Goal: Task Accomplishment & Management: Manage account settings

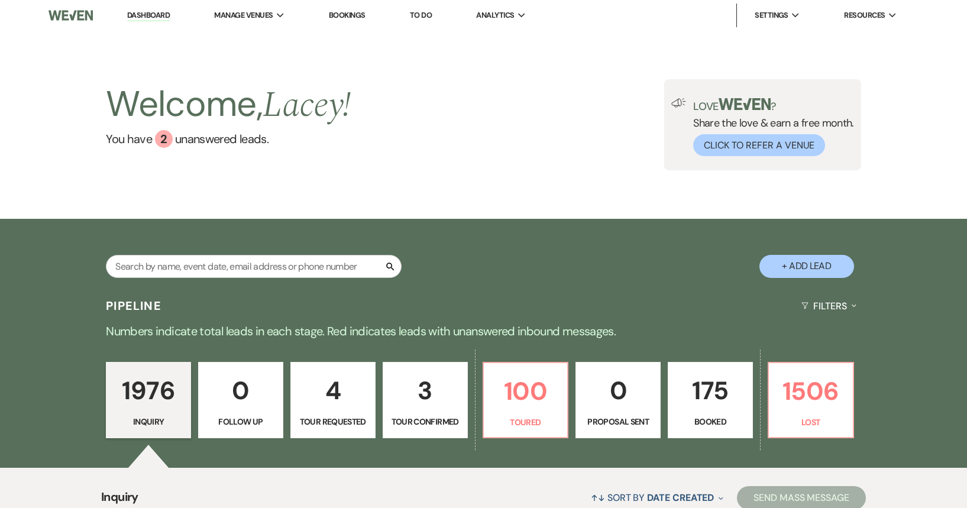
click at [725, 399] on p "175" at bounding box center [710, 391] width 70 height 40
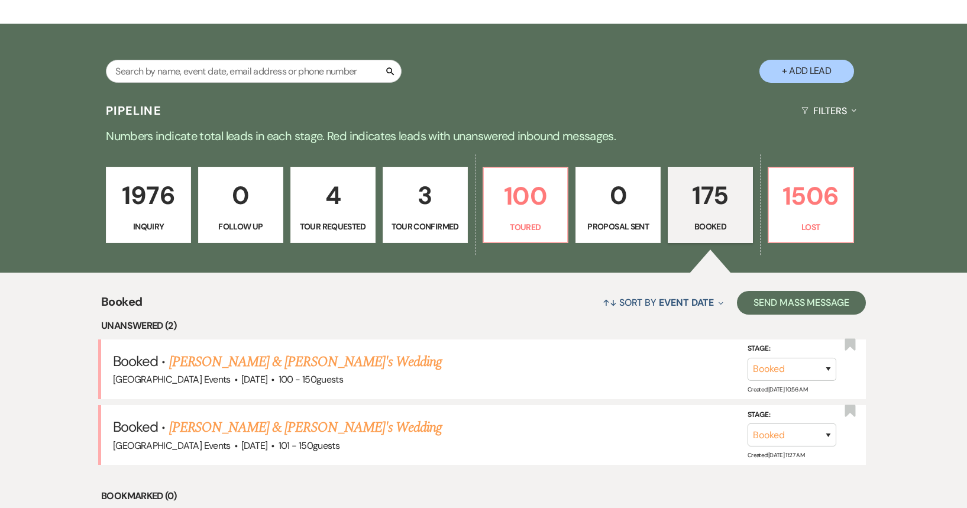
scroll to position [283, 0]
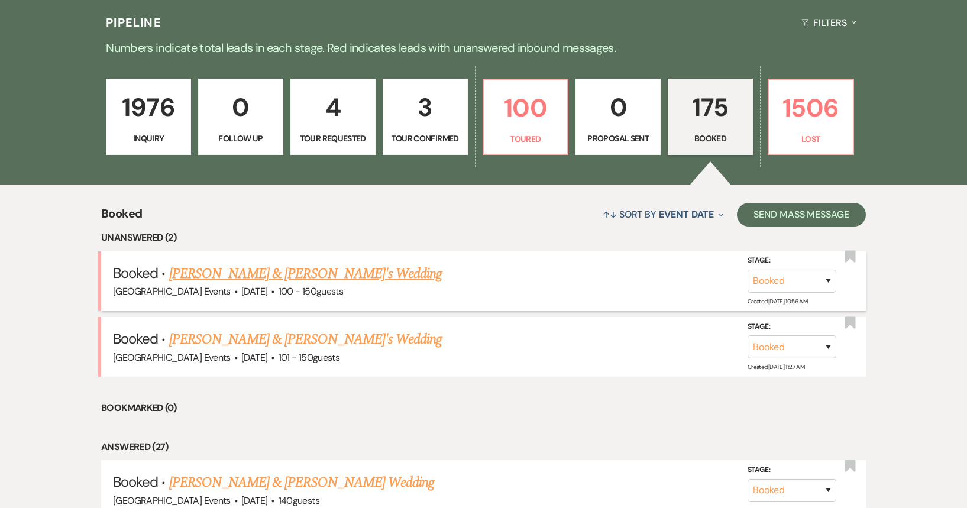
click at [270, 277] on link "[PERSON_NAME] & [PERSON_NAME]'s Wedding" at bounding box center [305, 273] width 273 height 21
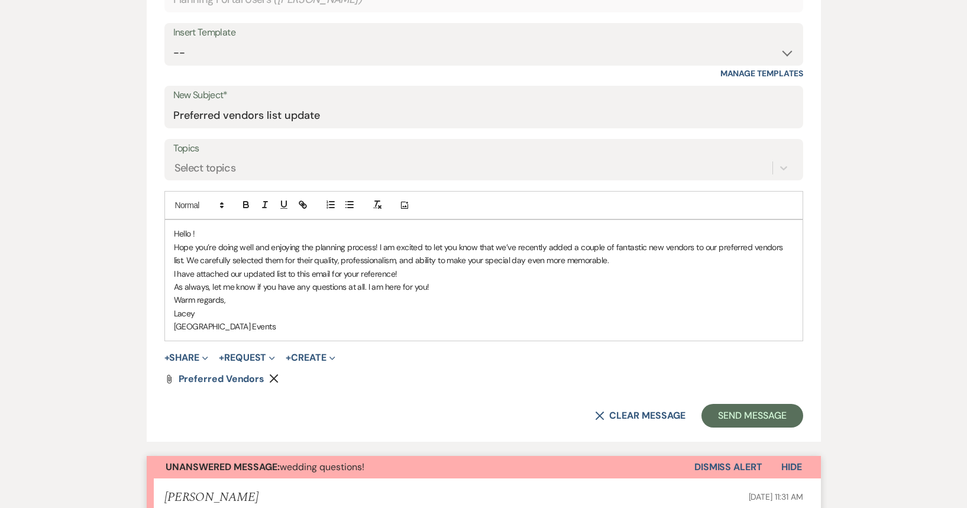
scroll to position [413, 0]
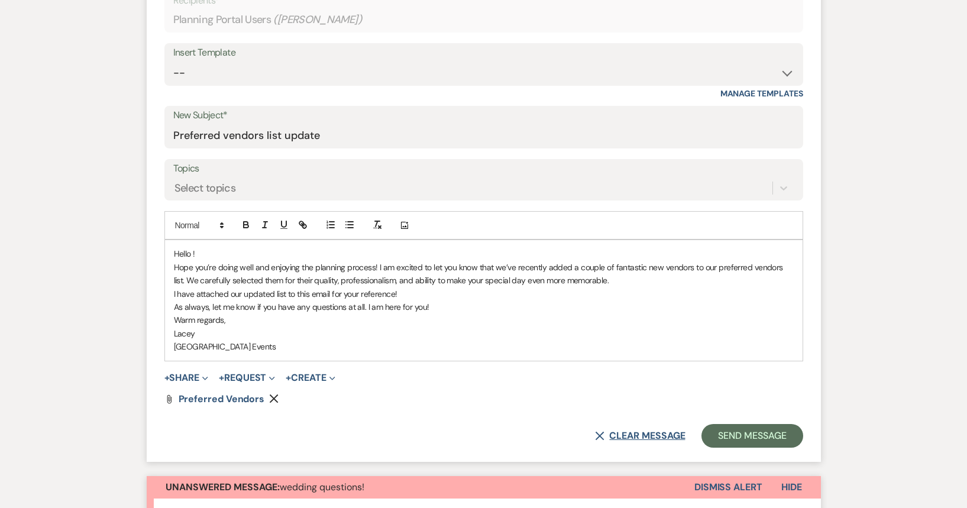
click at [598, 435] on use "button" at bounding box center [600, 436] width 9 height 9
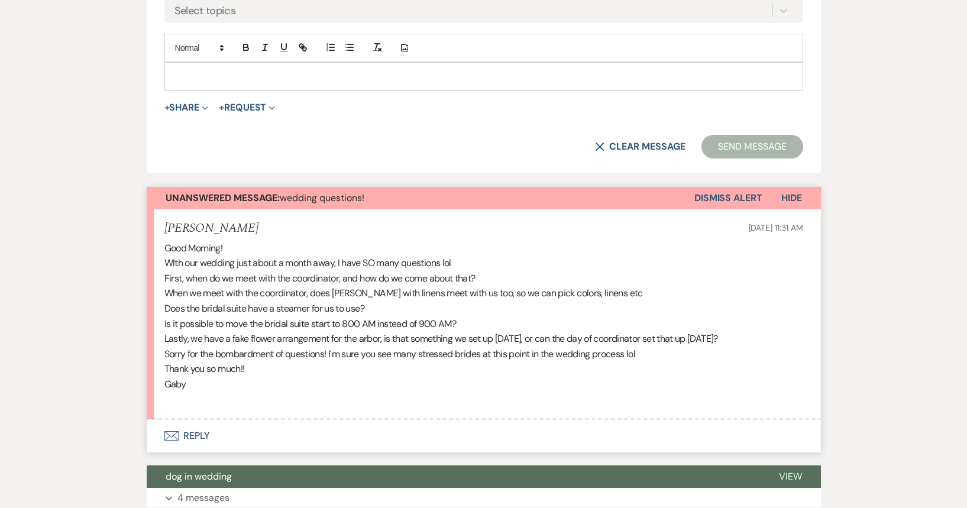
scroll to position [649, 0]
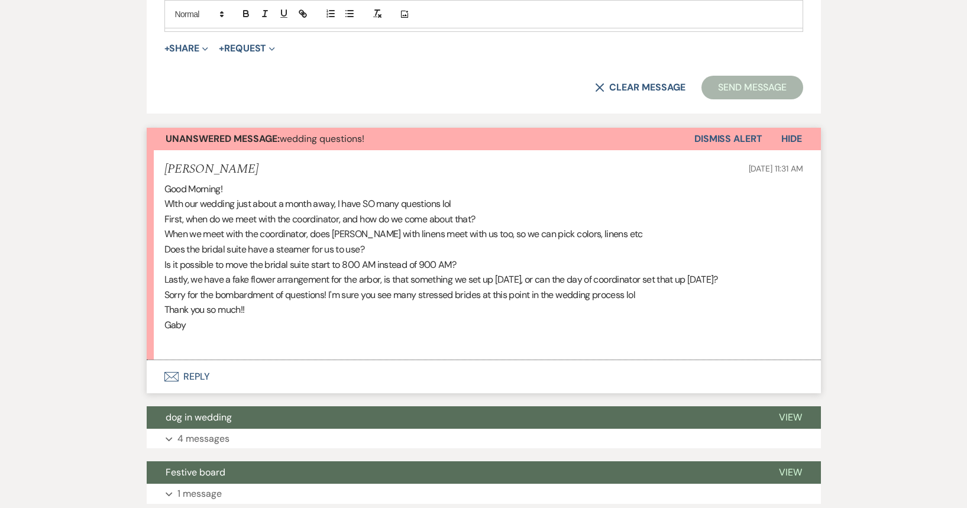
click at [235, 383] on button "Envelope Reply" at bounding box center [484, 376] width 674 height 33
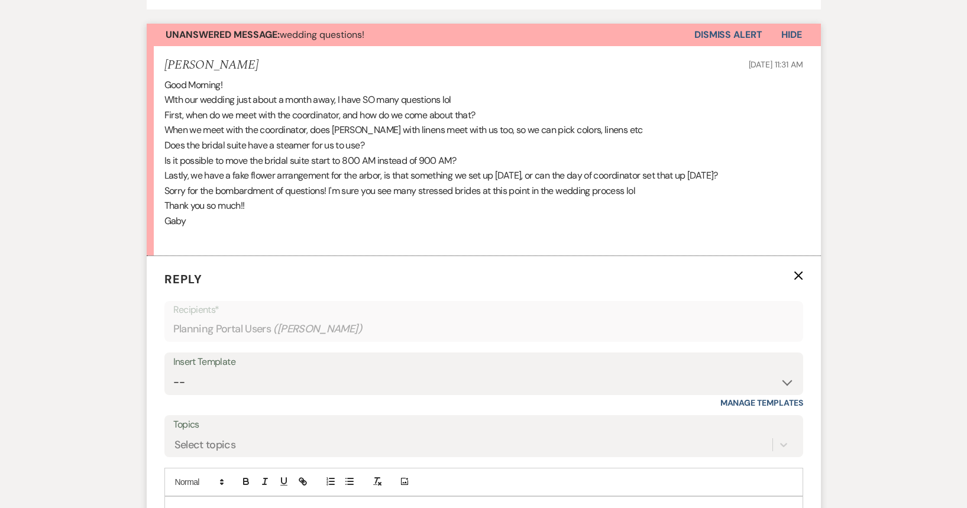
scroll to position [813, 0]
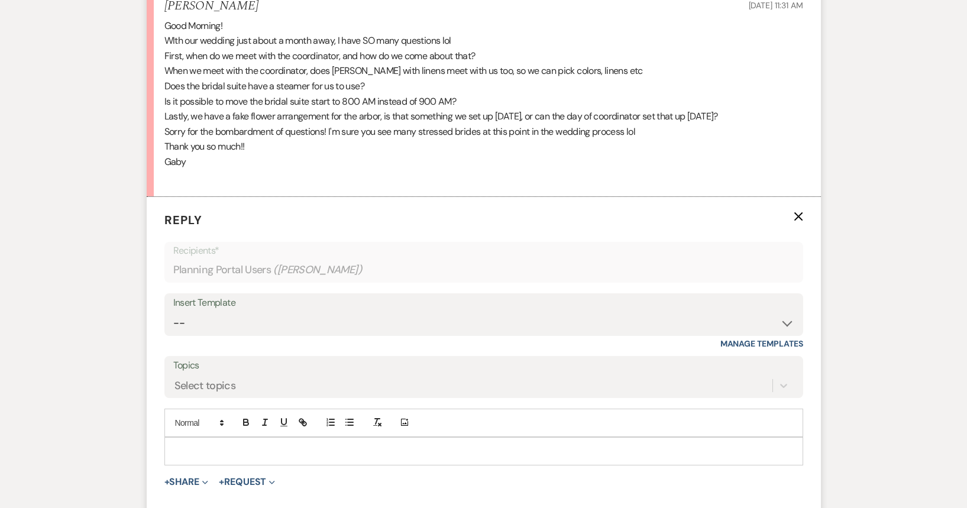
click at [212, 448] on p at bounding box center [484, 451] width 620 height 13
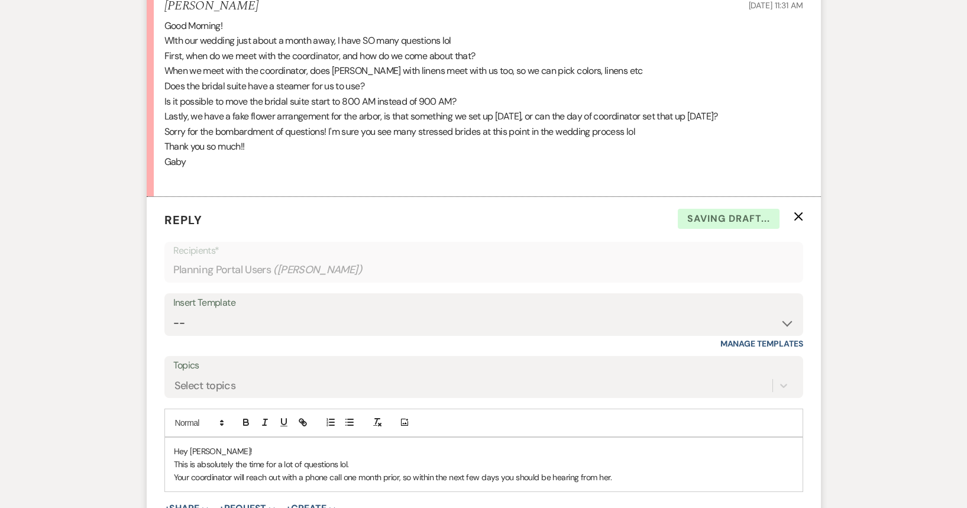
click at [666, 473] on p "Your coordinator will reach out with a phone call one month prior, so within th…" at bounding box center [484, 477] width 620 height 13
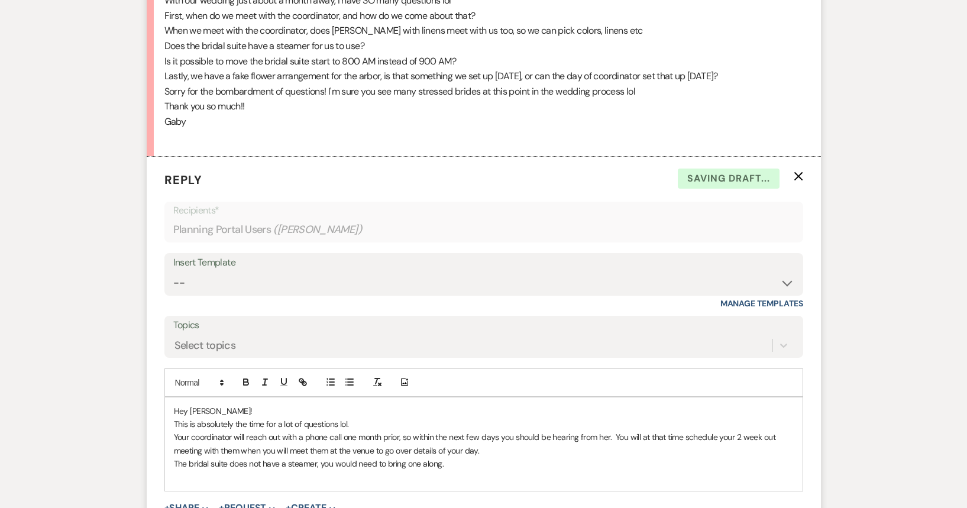
scroll to position [874, 0]
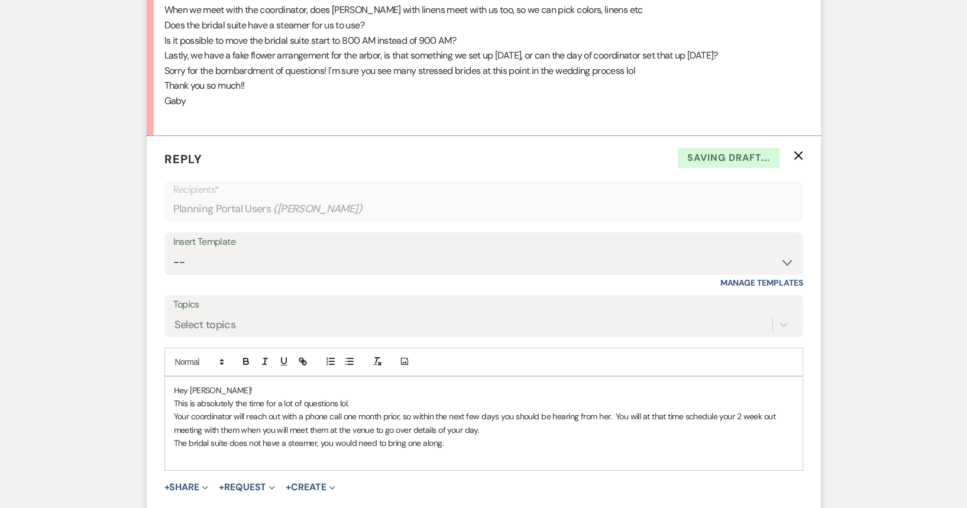
click at [172, 414] on div "Hey [PERSON_NAME]! This is absolutely the time for a lot of questions lol. Your…" at bounding box center [484, 423] width 638 height 93
click at [172, 444] on div "Hey [PERSON_NAME]! This is absolutely the time for a lot of questions lol. -You…" at bounding box center [484, 423] width 638 height 93
click at [467, 442] on p "-The bridal suite does not have a steamer, you would need to bring one along." at bounding box center [484, 442] width 620 height 13
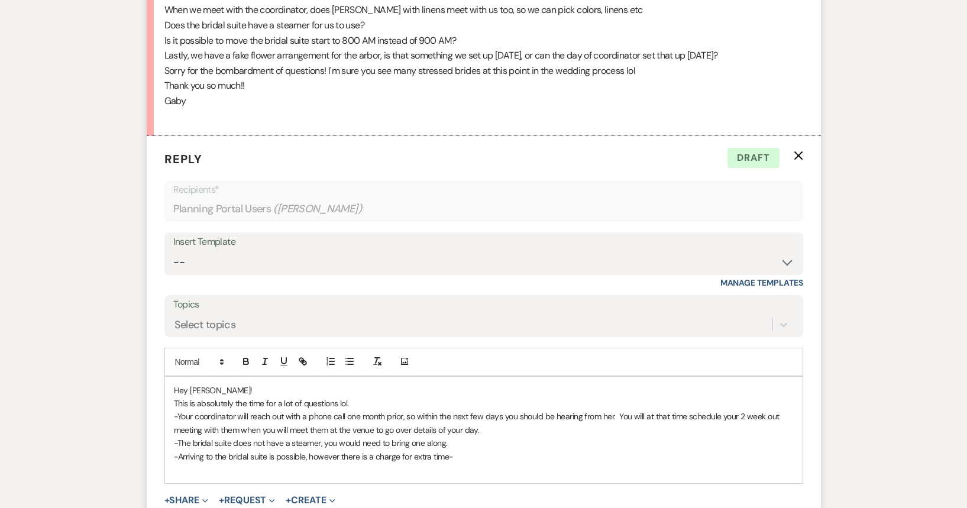
click at [276, 457] on p "-Arriving to the bridal suite is possible, however there is a charge for extra …" at bounding box center [484, 456] width 620 height 13
click at [506, 453] on p "-Arriving to the bridal suite is earlier is possible, however there is a charge…" at bounding box center [484, 456] width 620 height 13
click at [444, 457] on p "-Arriving to the bridal suite is earlier is possible, however there is a charge…" at bounding box center [484, 456] width 620 height 13
click at [503, 455] on p "-Arriving to the bridal suite is earlier is possible, however there is a charge…" at bounding box center [484, 456] width 620 height 13
click at [574, 462] on p "-Arriving to the bridal suite is earlier is possible, however there is a charge…" at bounding box center [484, 456] width 620 height 13
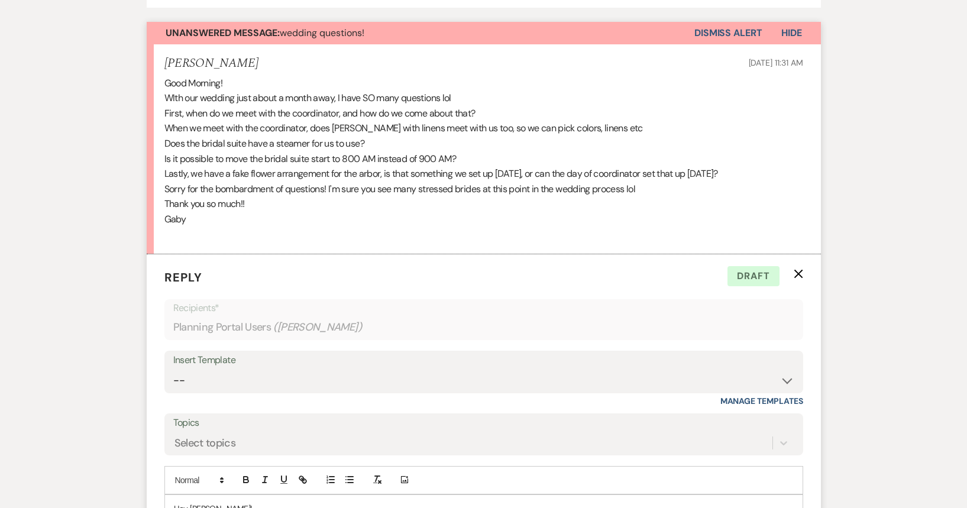
scroll to position [933, 0]
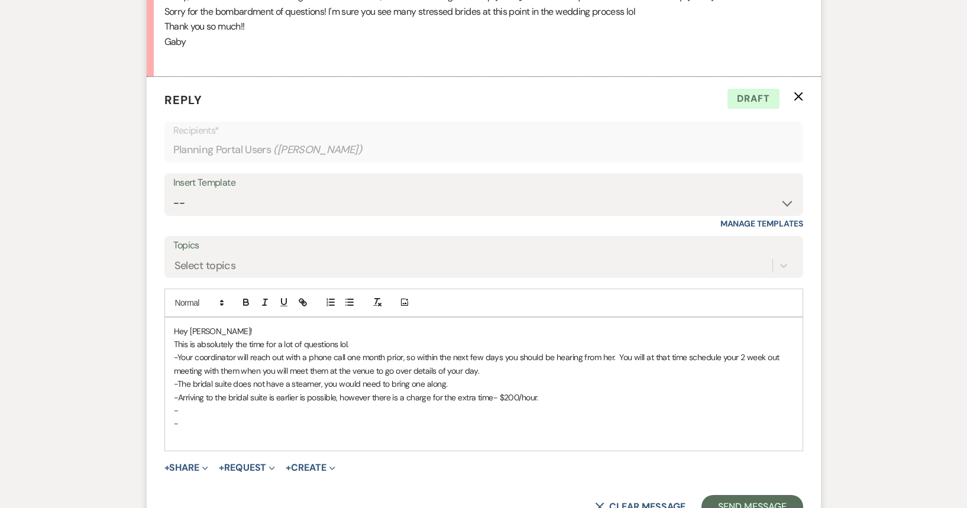
click at [523, 374] on p "-Your coordinator will reach out with a phone call one month prior, so within t…" at bounding box center [484, 364] width 620 height 27
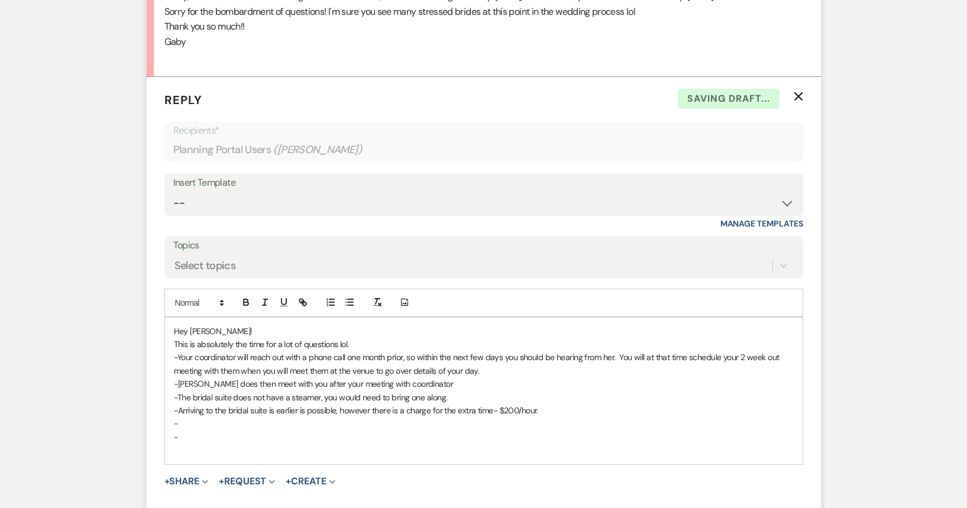
click at [186, 442] on p "-" at bounding box center [484, 437] width 620 height 13
click at [177, 345] on p "This is absolutely the time for a lot of questions lol." at bounding box center [484, 344] width 620 height 13
click at [240, 372] on p "-Your coordinator will reach out with a phone call one month prior, so within t…" at bounding box center [484, 364] width 620 height 27
click at [452, 383] on p "-[PERSON_NAME] does then meet with you after your meeting with coordinator" at bounding box center [484, 383] width 620 height 13
click at [214, 383] on p "-[PERSON_NAME] does then meet with you after your meeting with coordinator" at bounding box center [484, 383] width 620 height 13
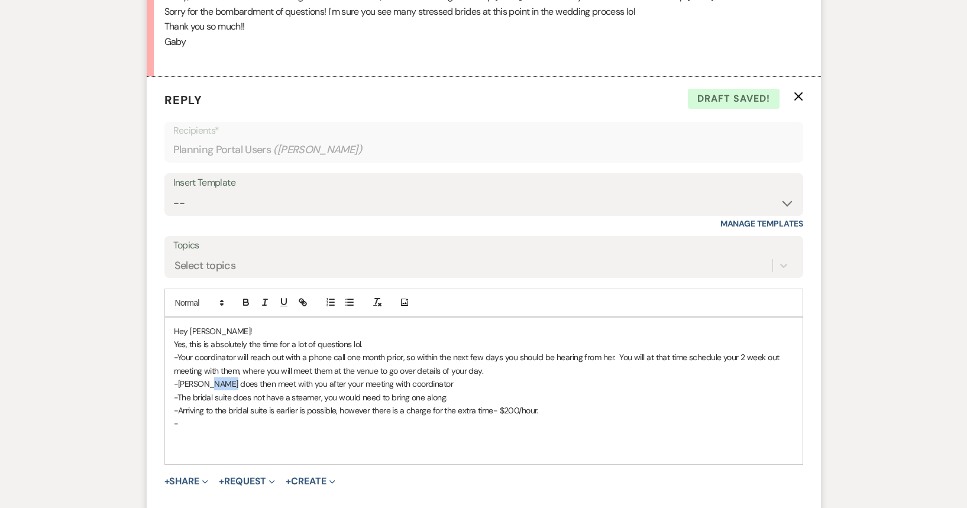
click at [214, 383] on p "-[PERSON_NAME] does then meet with you after your meeting with coordinator" at bounding box center [484, 383] width 620 height 13
click at [224, 384] on p "-[PERSON_NAME] will then meet with you after your meeting with coordinator" at bounding box center [484, 383] width 620 height 13
click at [414, 381] on p "-[PERSON_NAME] will meet with you after your meeting with coordinator" at bounding box center [484, 383] width 620 height 13
drag, startPoint x: 268, startPoint y: 409, endPoint x: 230, endPoint y: 412, distance: 38.0
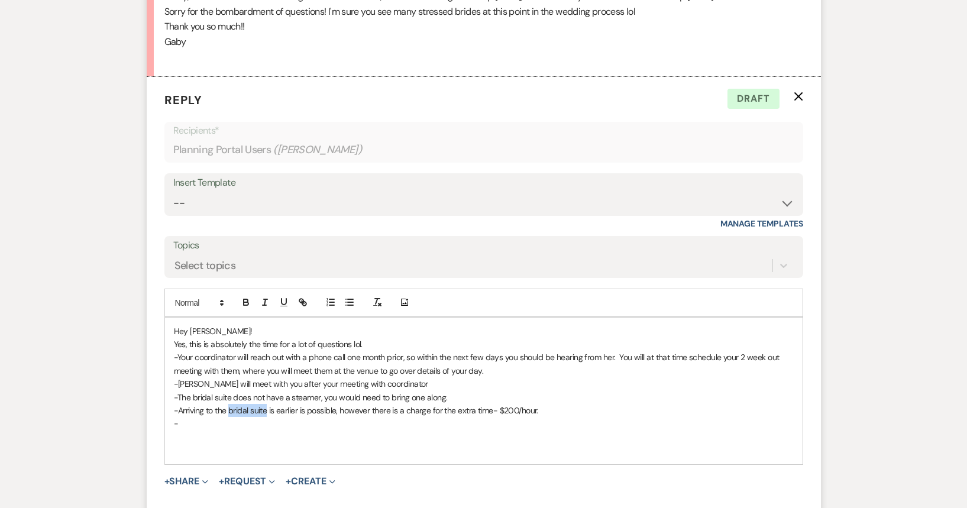
click at [230, 412] on p "-Arriving to the bridal suite is earlier is possible, however there is a charge…" at bounding box center [484, 410] width 620 height 13
click at [306, 409] on p "-Arriving for hair and makeup room is earlier is possible, however there is a c…" at bounding box center [484, 410] width 620 height 13
click at [212, 411] on p "-Arriving for hair and makeup room earlier is possible, however there is a char…" at bounding box center [484, 410] width 620 height 13
click at [313, 439] on p at bounding box center [484, 437] width 620 height 13
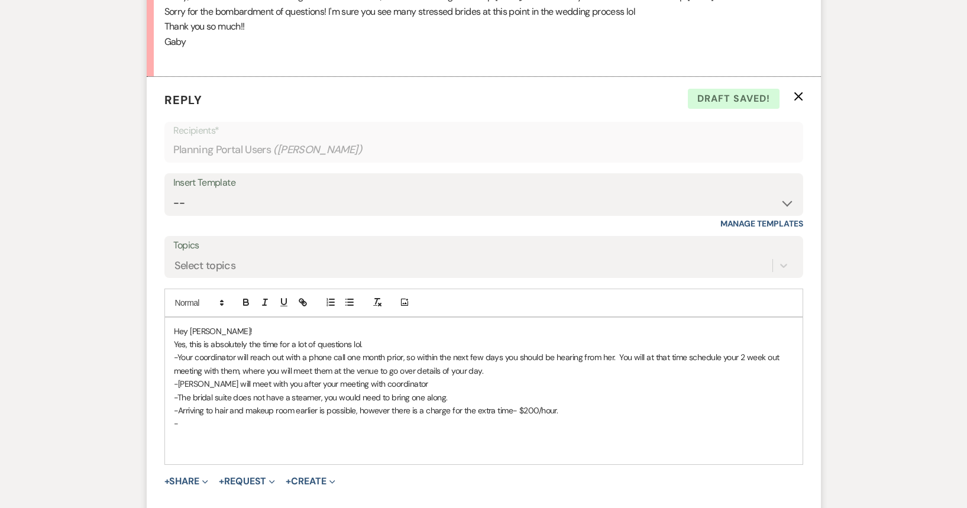
click at [565, 407] on p "-Arriving to hair and makeup room earlier is possible, however there is a charg…" at bounding box center [484, 410] width 620 height 13
click at [224, 427] on p "-" at bounding box center [484, 423] width 620 height 13
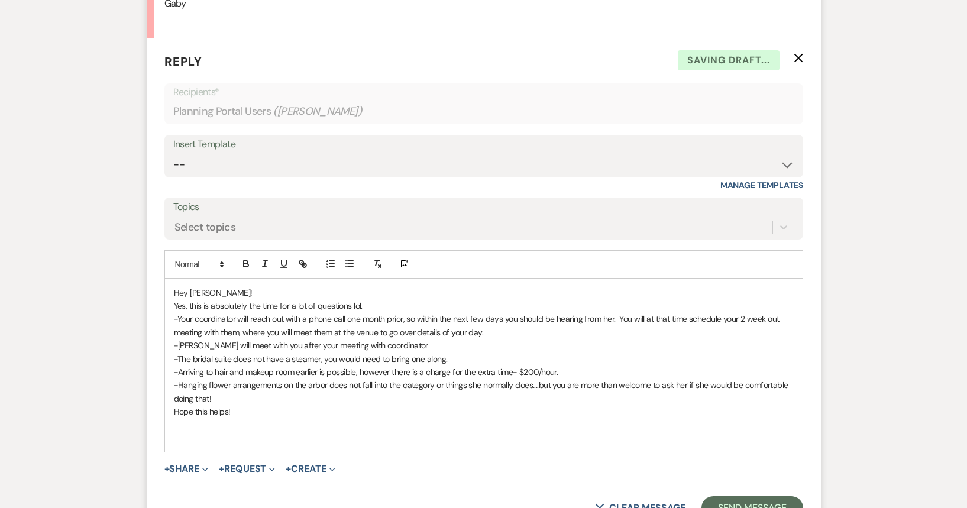
scroll to position [992, 0]
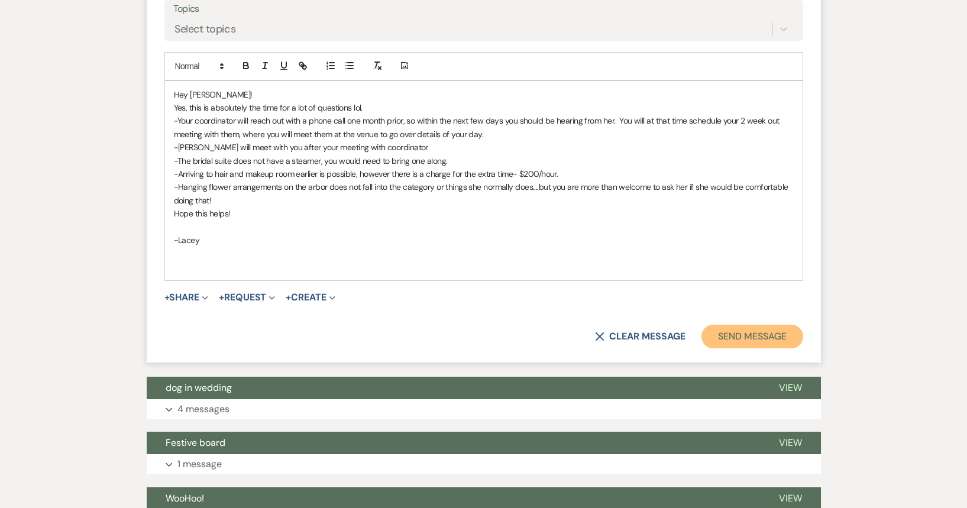
click at [759, 328] on button "Send Message" at bounding box center [751, 337] width 101 height 24
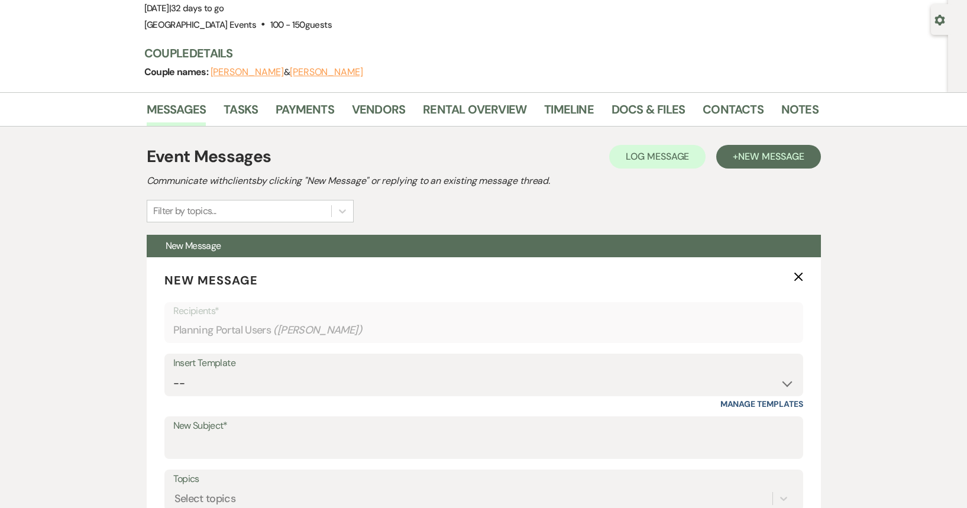
scroll to position [0, 0]
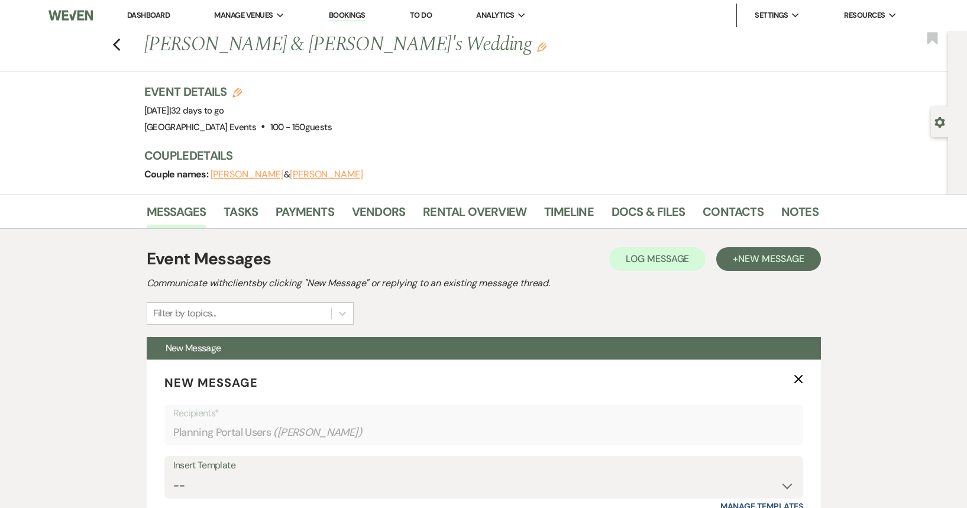
click at [154, 12] on link "Dashboard" at bounding box center [148, 15] width 43 height 10
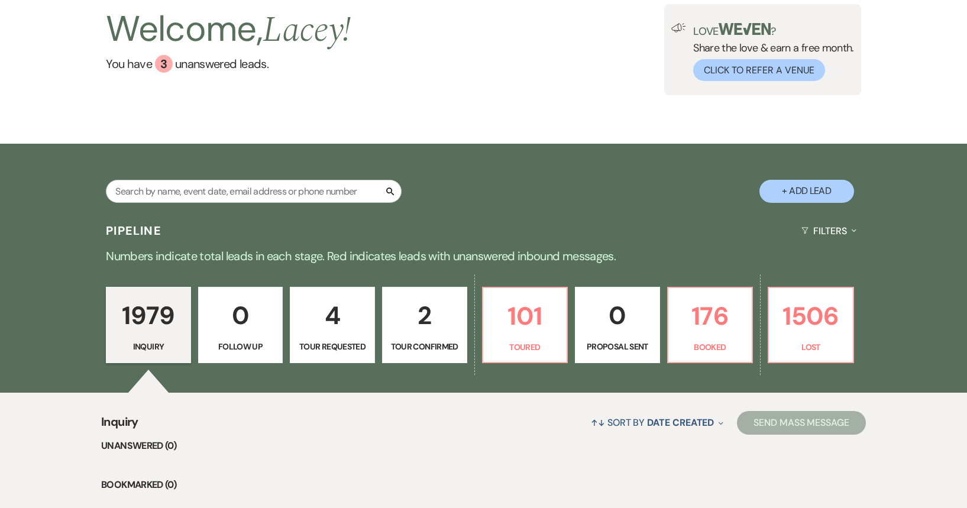
scroll to position [237, 0]
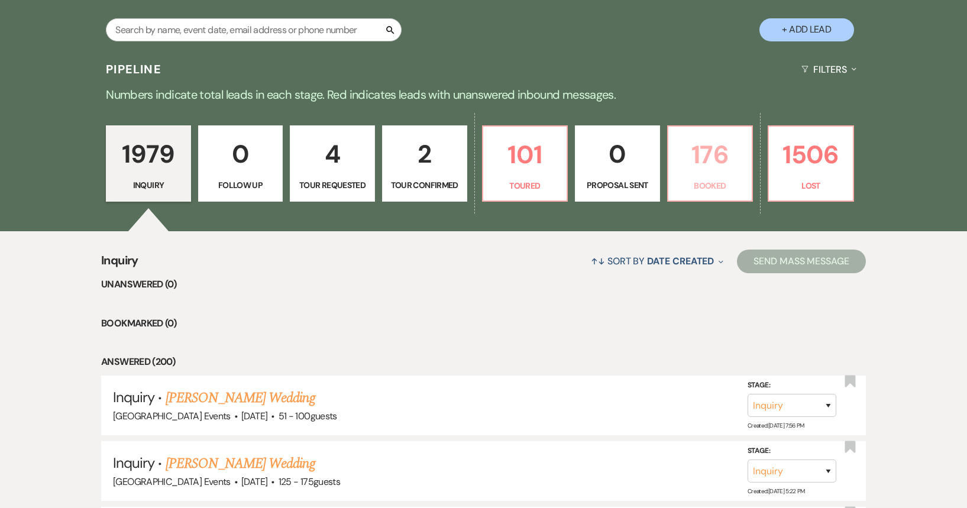
click at [699, 163] on p "176" at bounding box center [710, 155] width 70 height 40
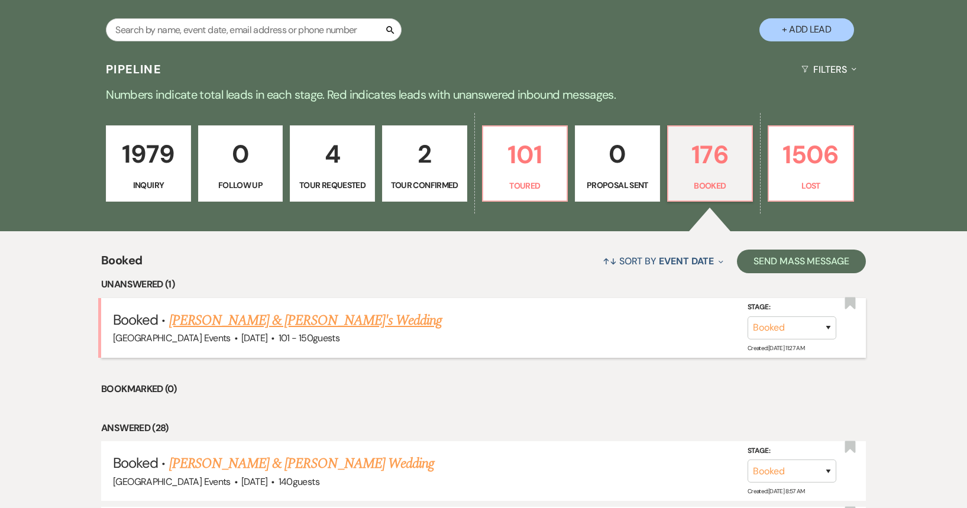
click at [272, 319] on link "[PERSON_NAME] & [PERSON_NAME]'s Wedding" at bounding box center [305, 320] width 273 height 21
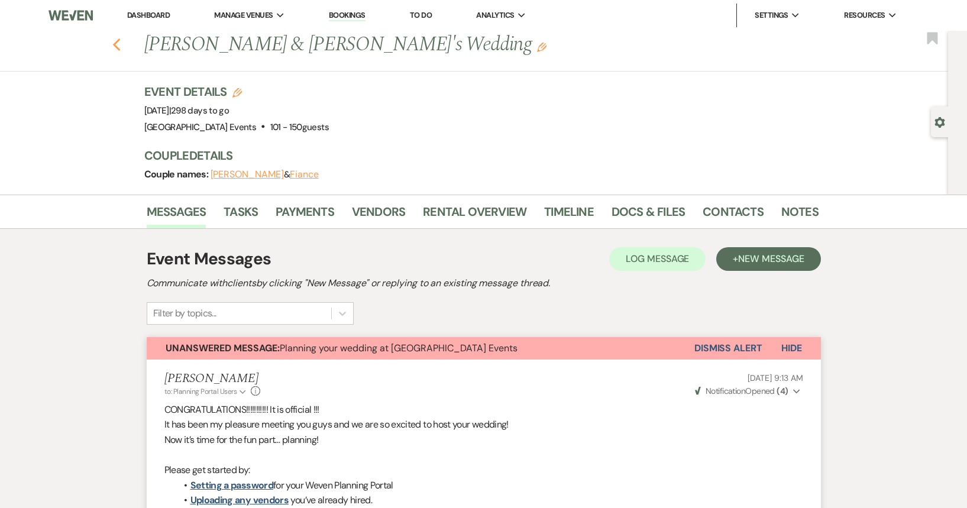
click at [120, 50] on use "button" at bounding box center [116, 44] width 8 height 13
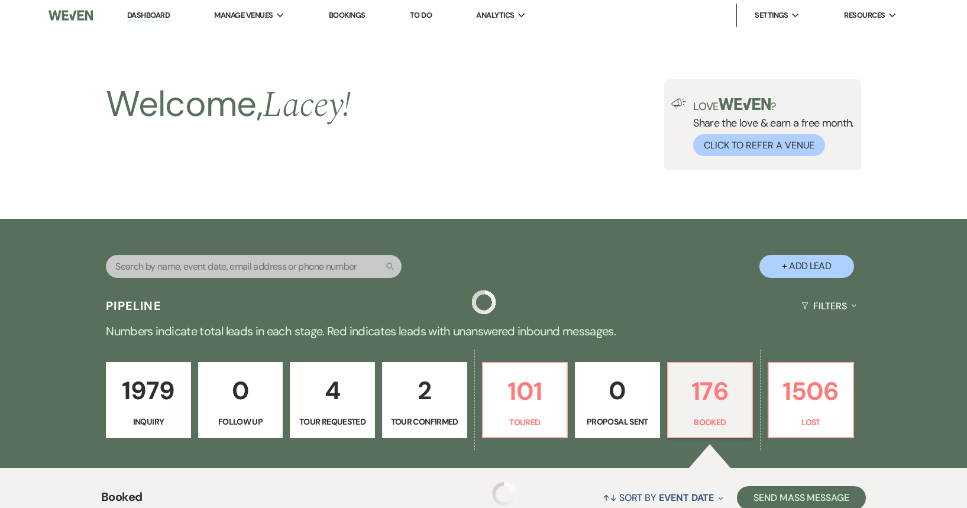
scroll to position [237, 0]
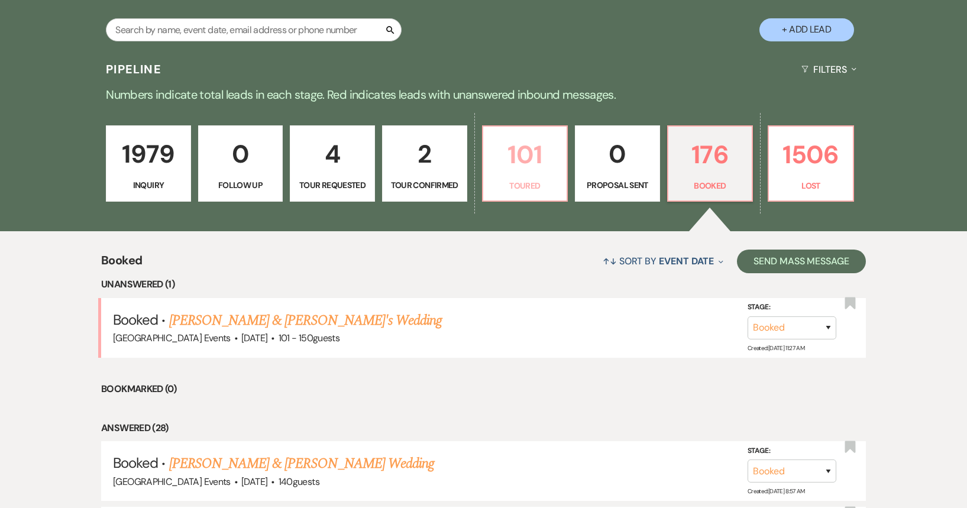
click at [522, 148] on p "101" at bounding box center [525, 155] width 70 height 40
select select "5"
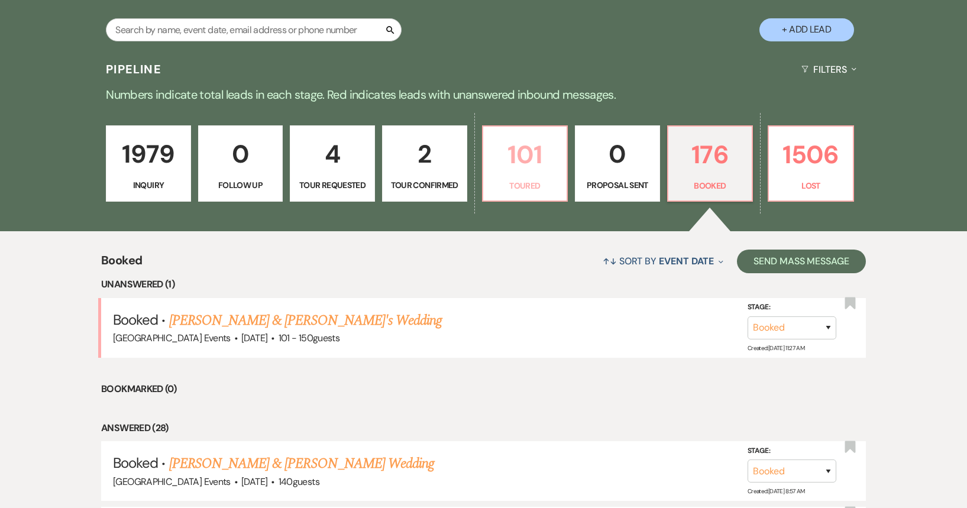
select select "5"
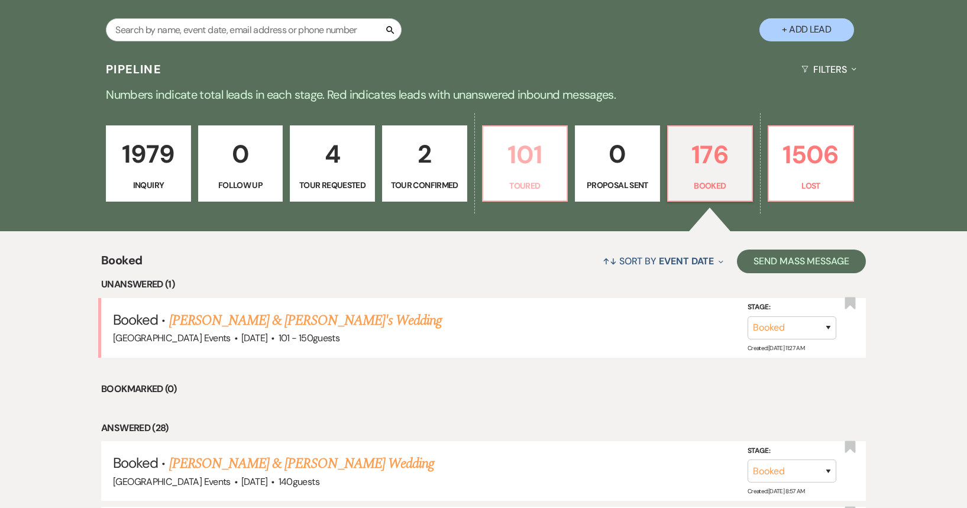
select select "5"
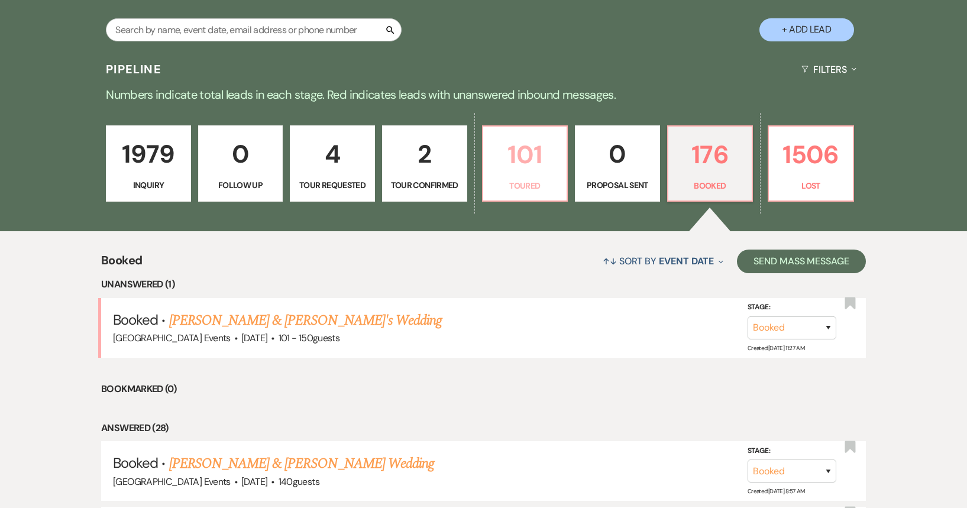
select select "5"
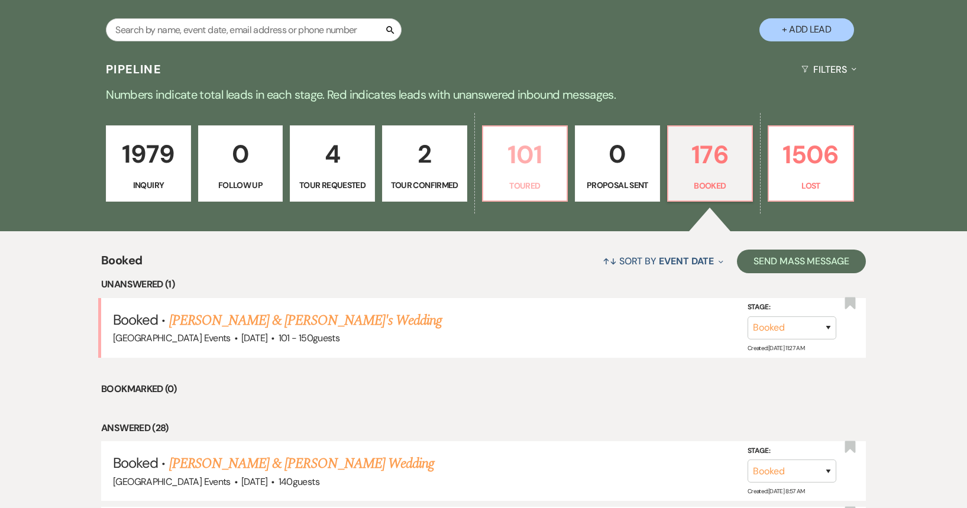
select select "5"
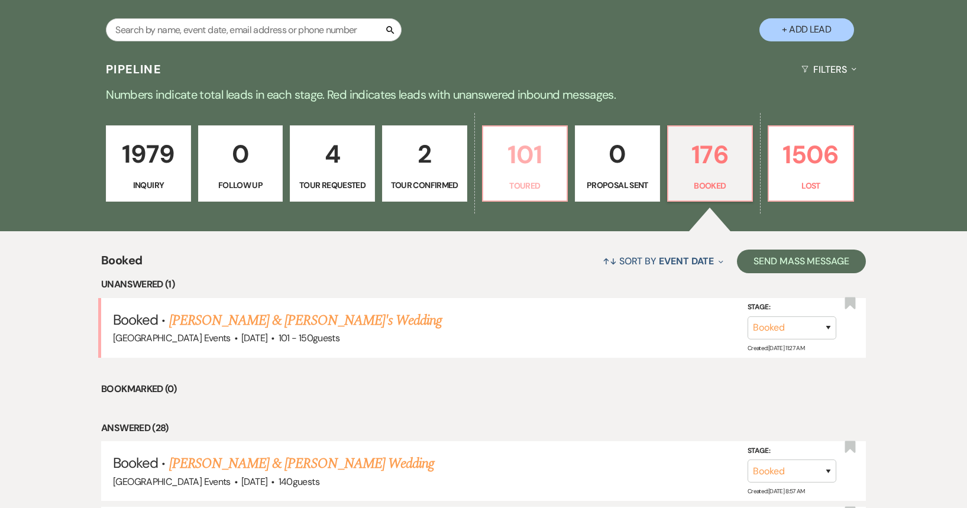
select select "5"
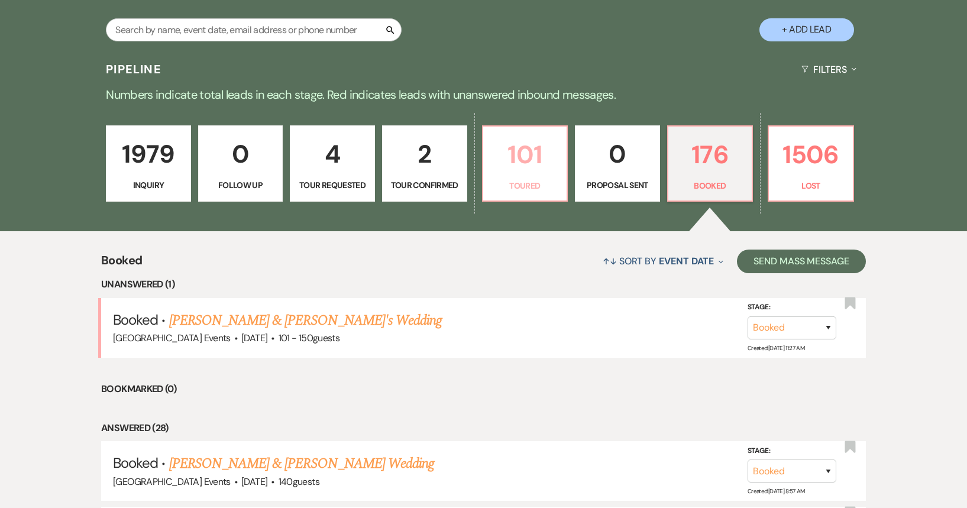
select select "5"
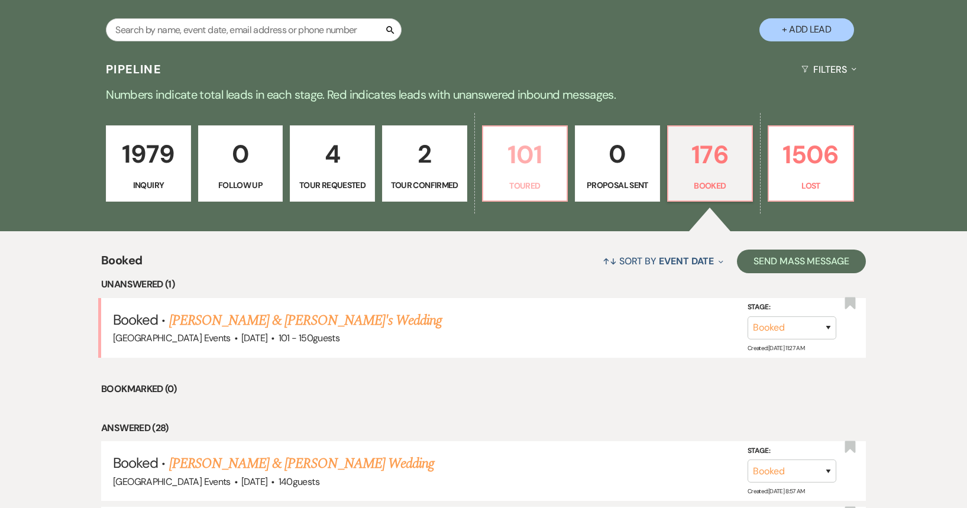
select select "5"
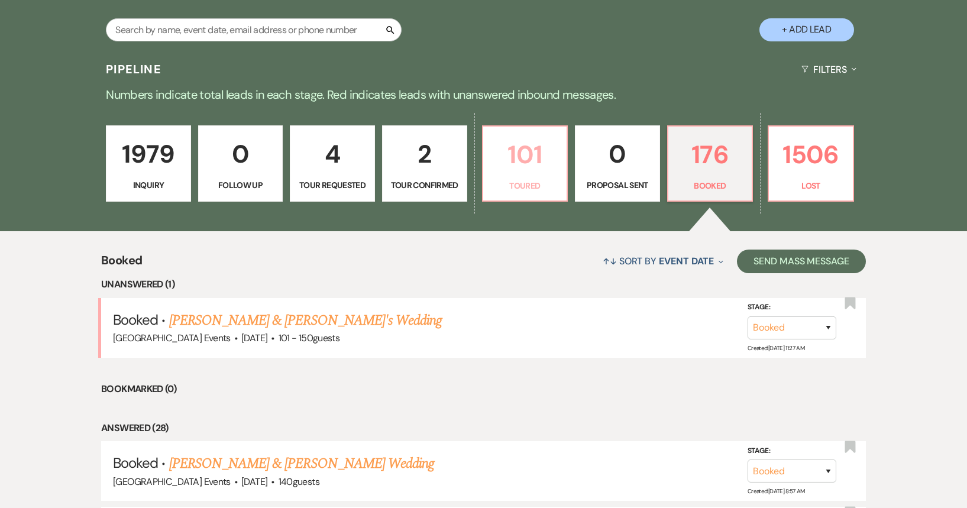
select select "5"
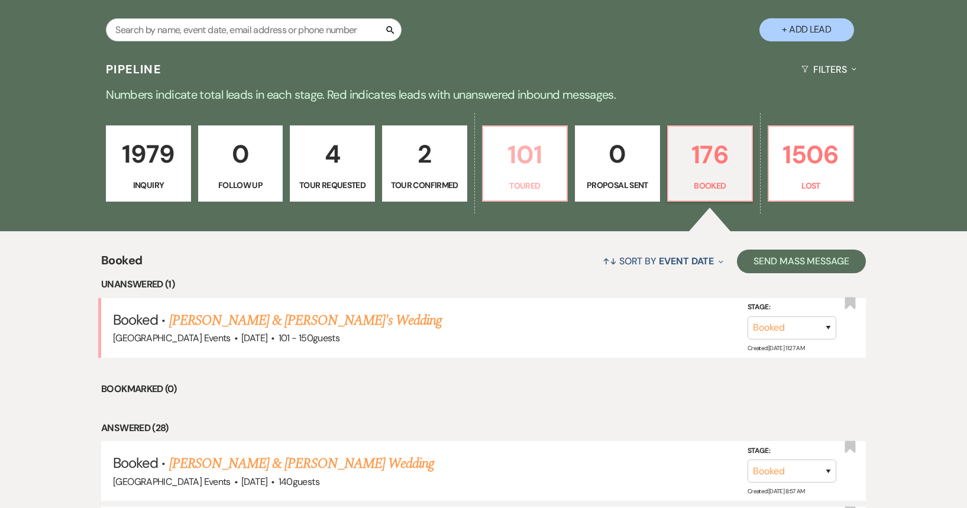
select select "5"
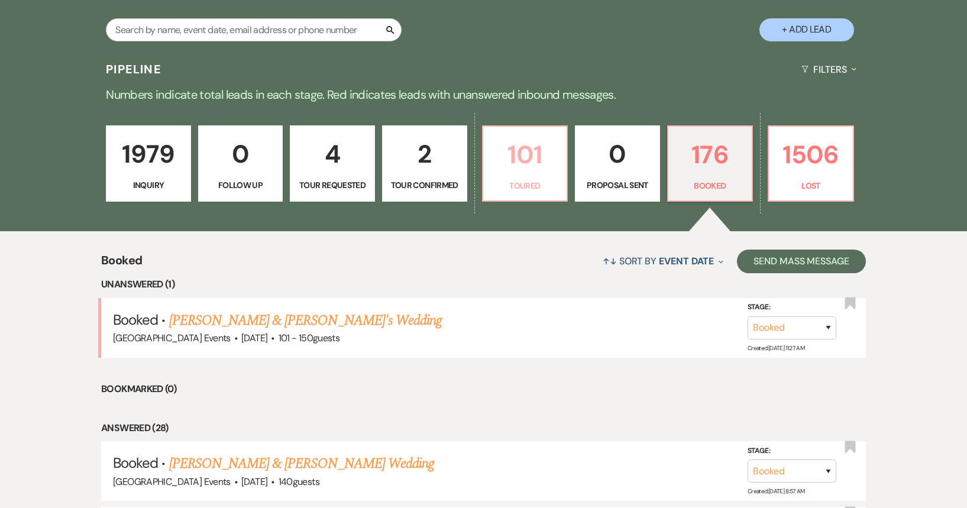
select select "5"
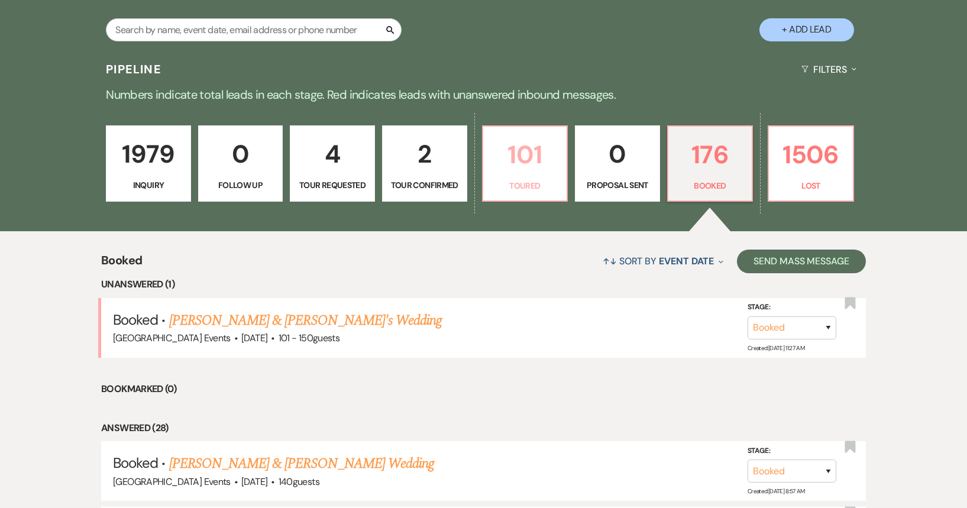
select select "5"
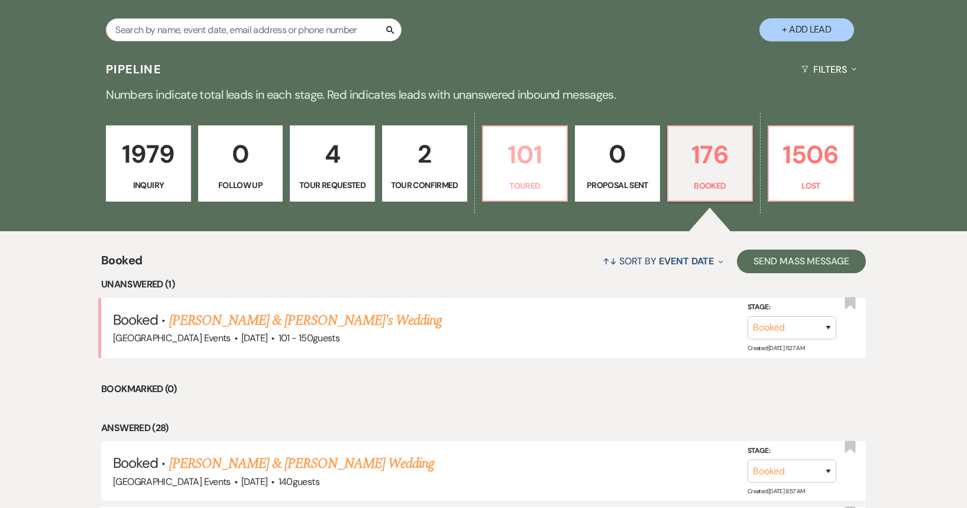
select select "5"
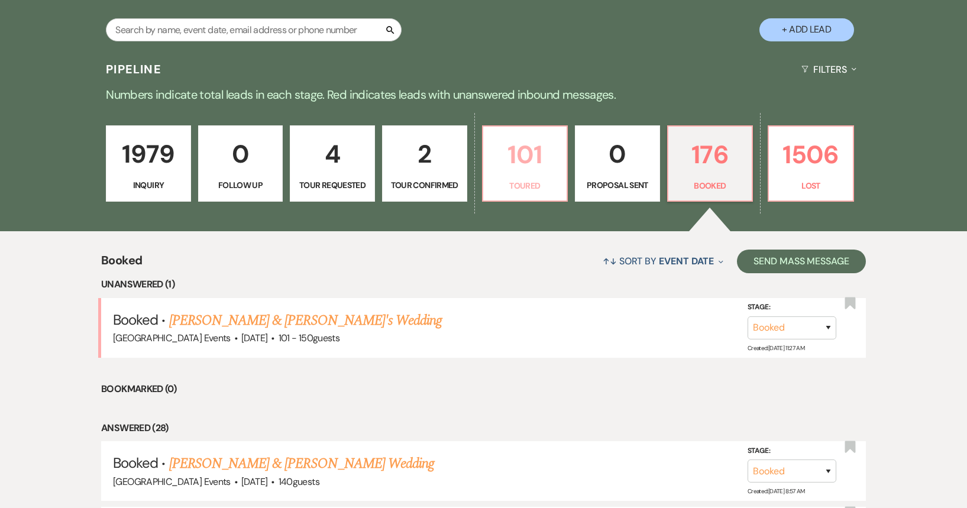
select select "5"
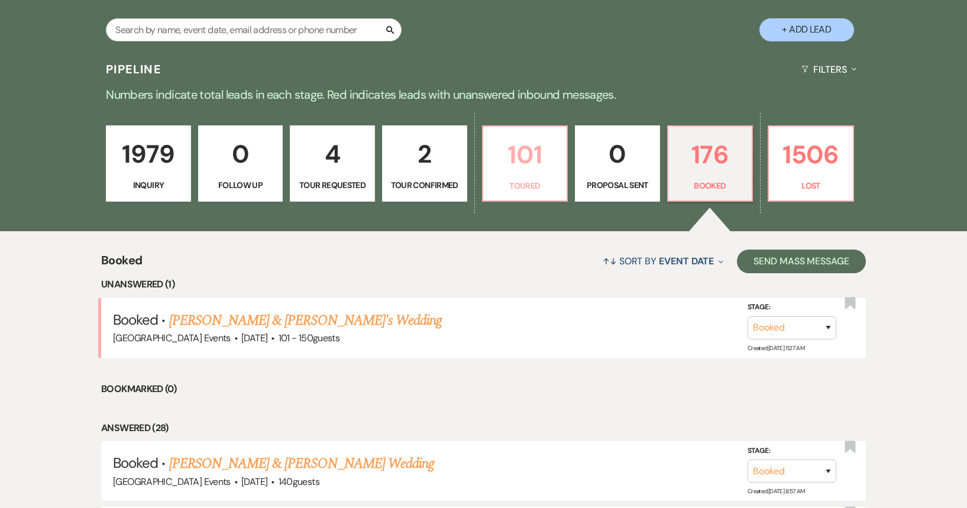
select select "5"
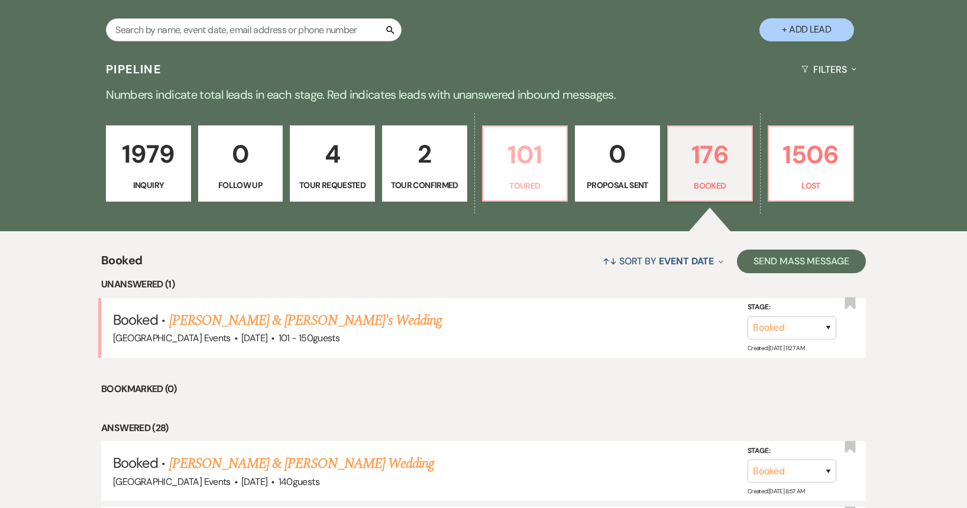
select select "5"
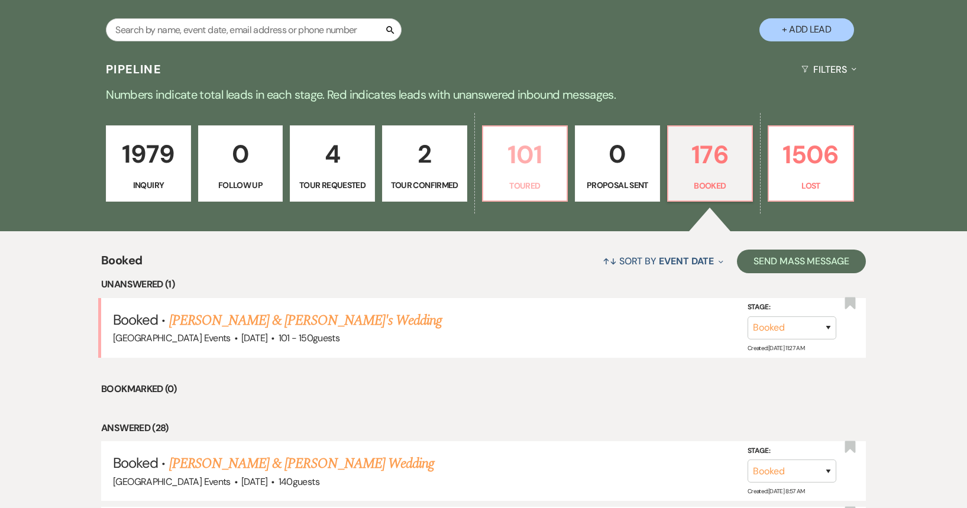
select select "5"
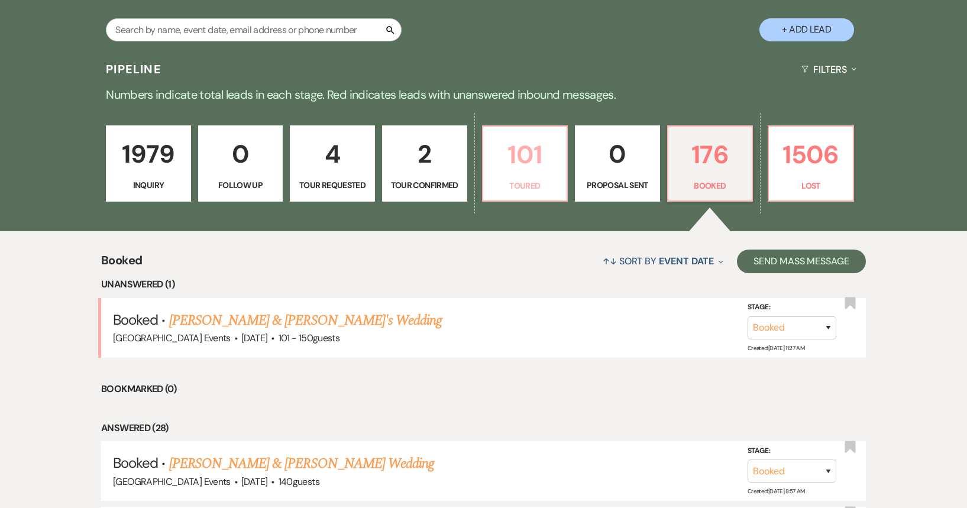
select select "5"
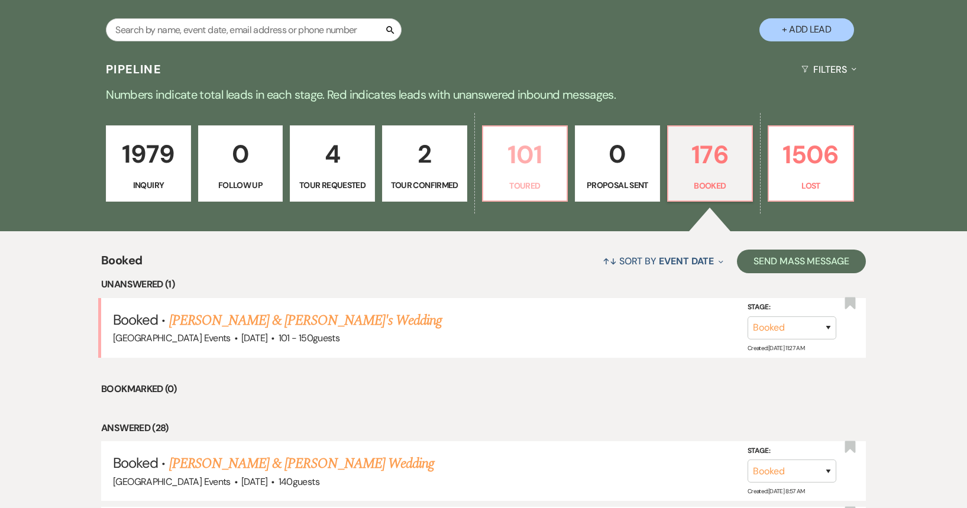
select select "5"
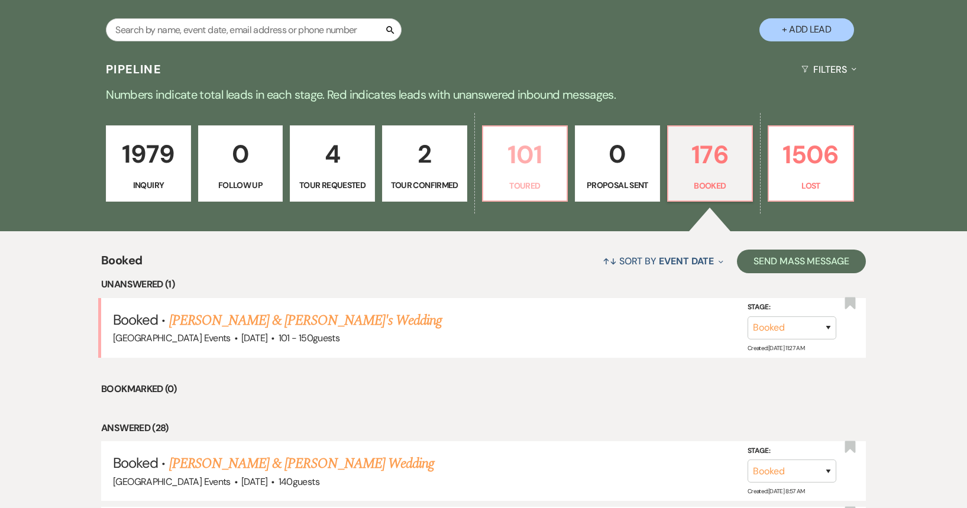
select select "5"
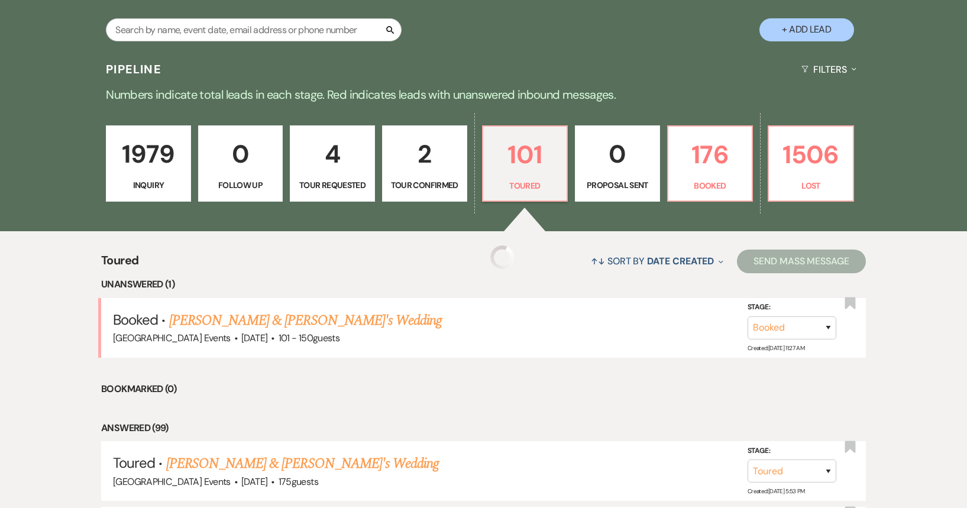
select select "5"
click at [322, 319] on link "[PERSON_NAME] & [PERSON_NAME]'s Wedding" at bounding box center [302, 320] width 273 height 21
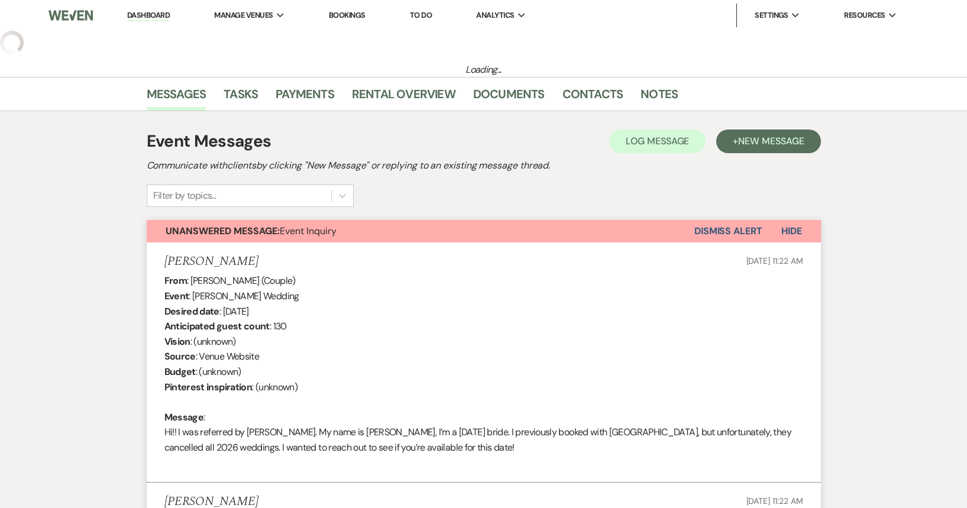
select select "5"
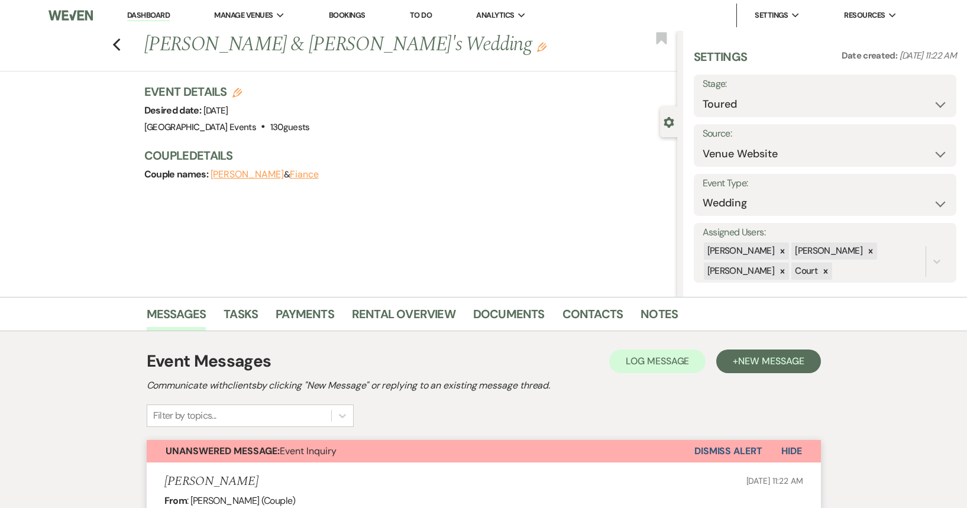
click at [153, 12] on link "Dashboard" at bounding box center [148, 15] width 43 height 11
